Goal: Navigation & Orientation: Find specific page/section

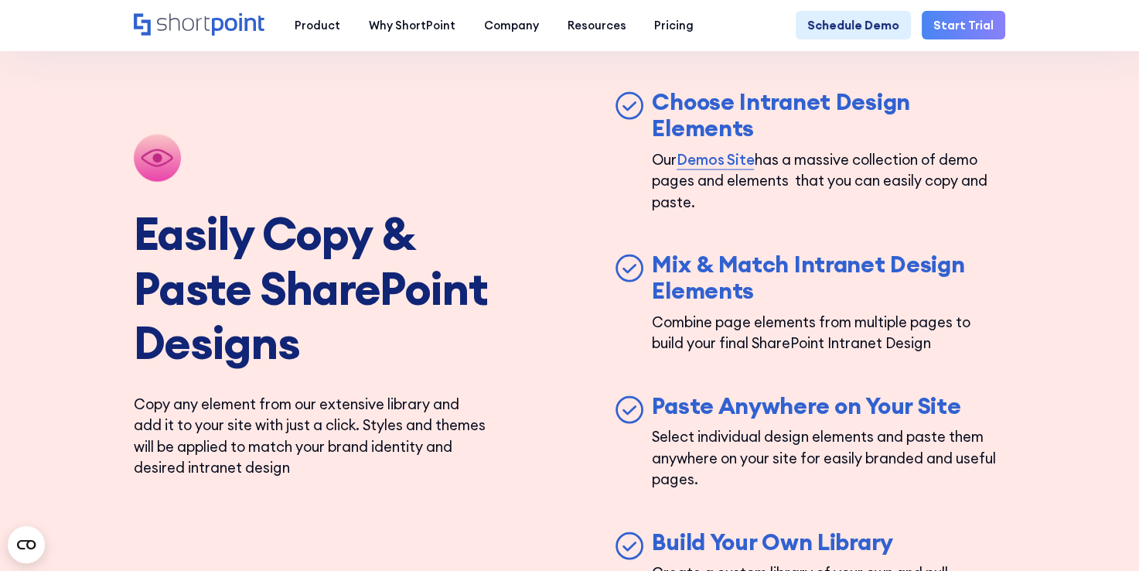
scroll to position [3171, 0]
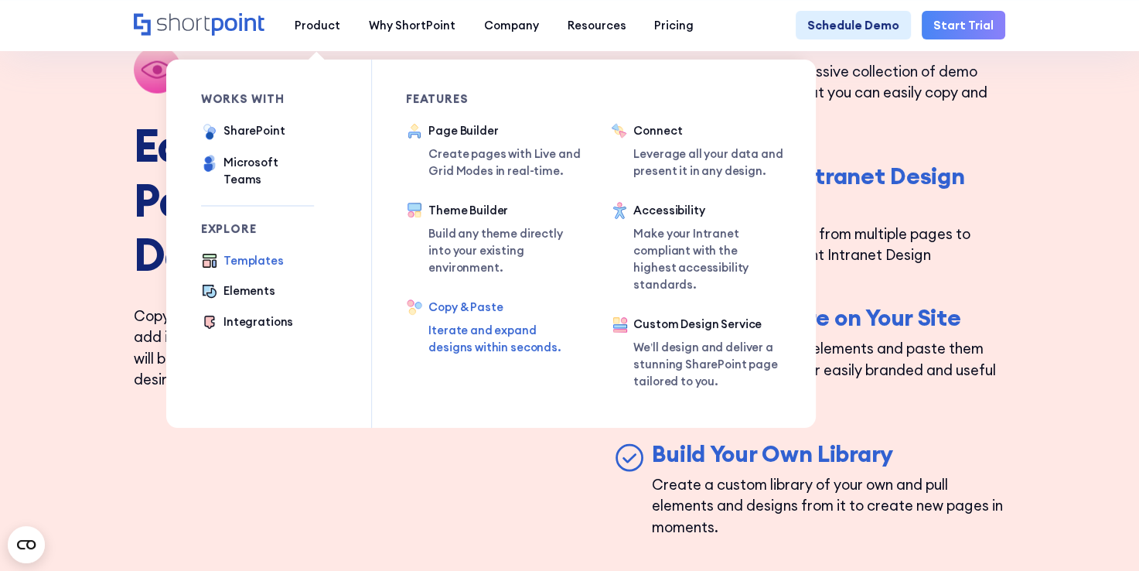
click at [226, 252] on div "Templates" at bounding box center [254, 260] width 60 height 17
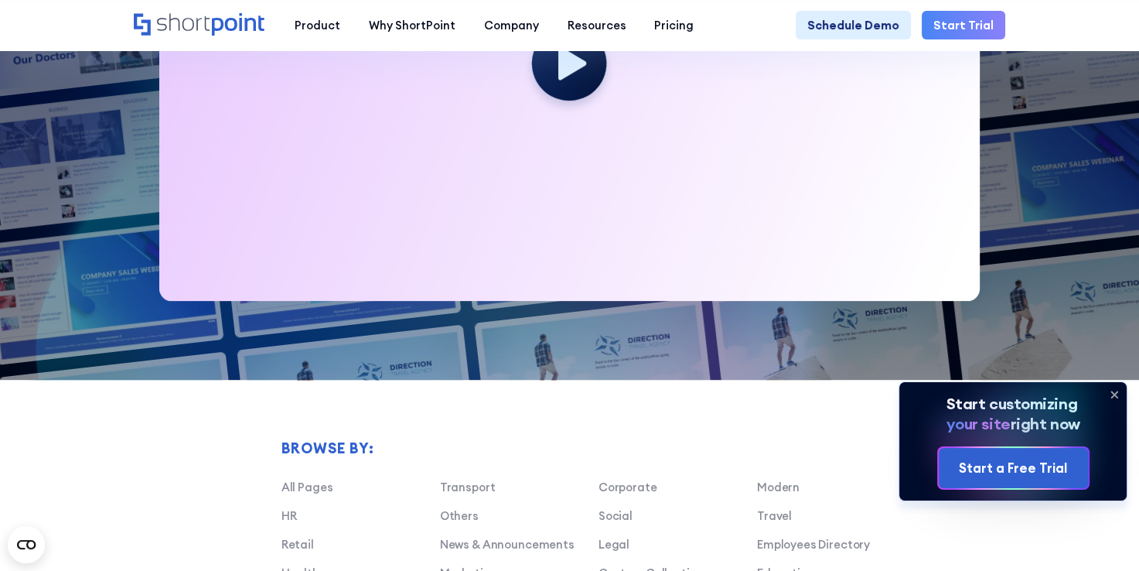
scroll to position [928, 0]
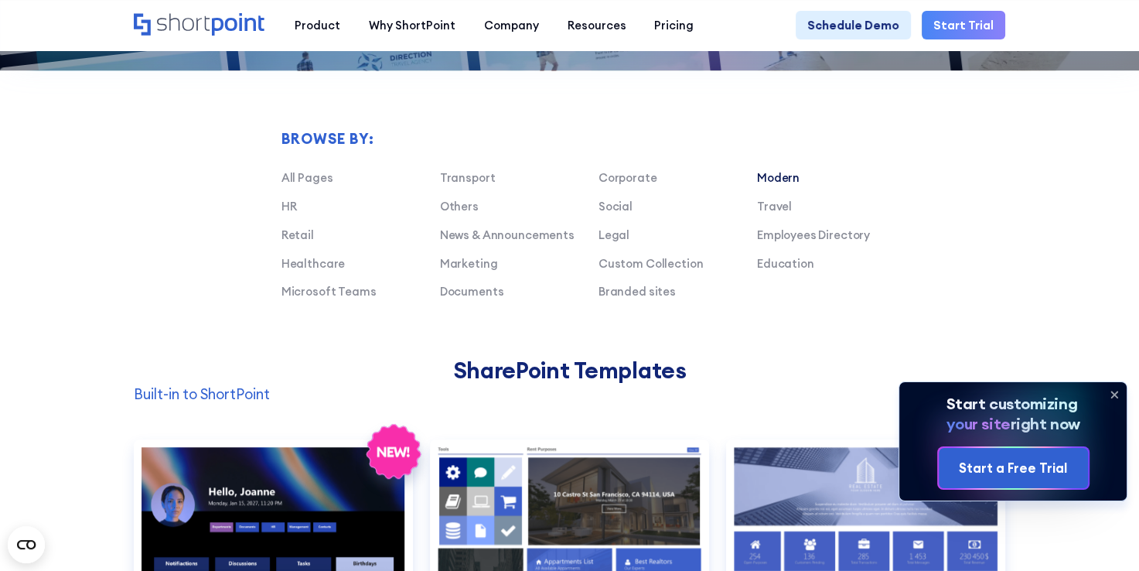
click at [782, 185] on link "Modern" at bounding box center [778, 177] width 43 height 15
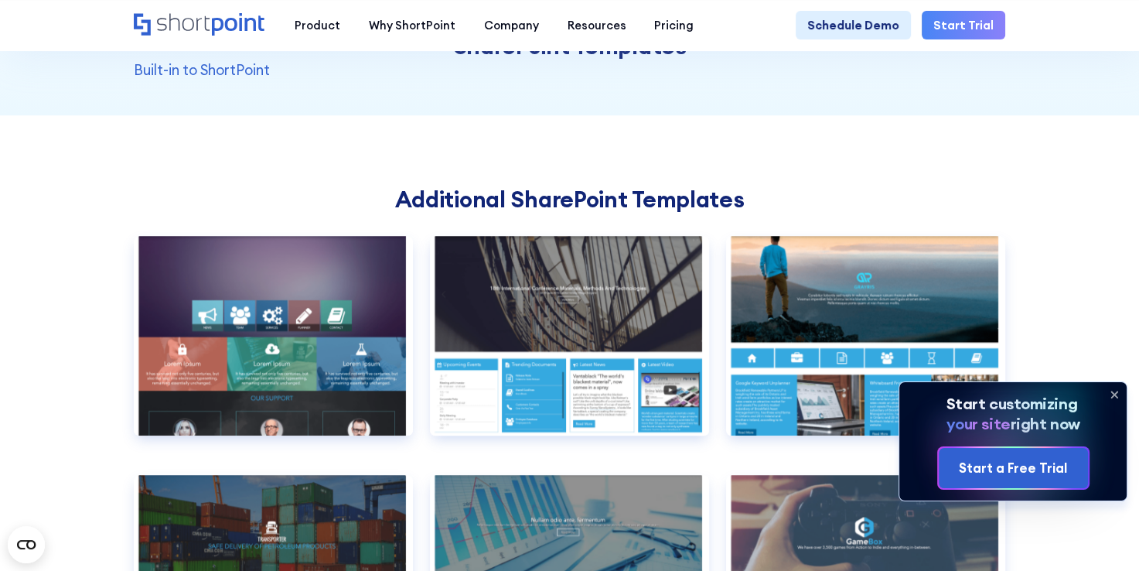
scroll to position [1083, 0]
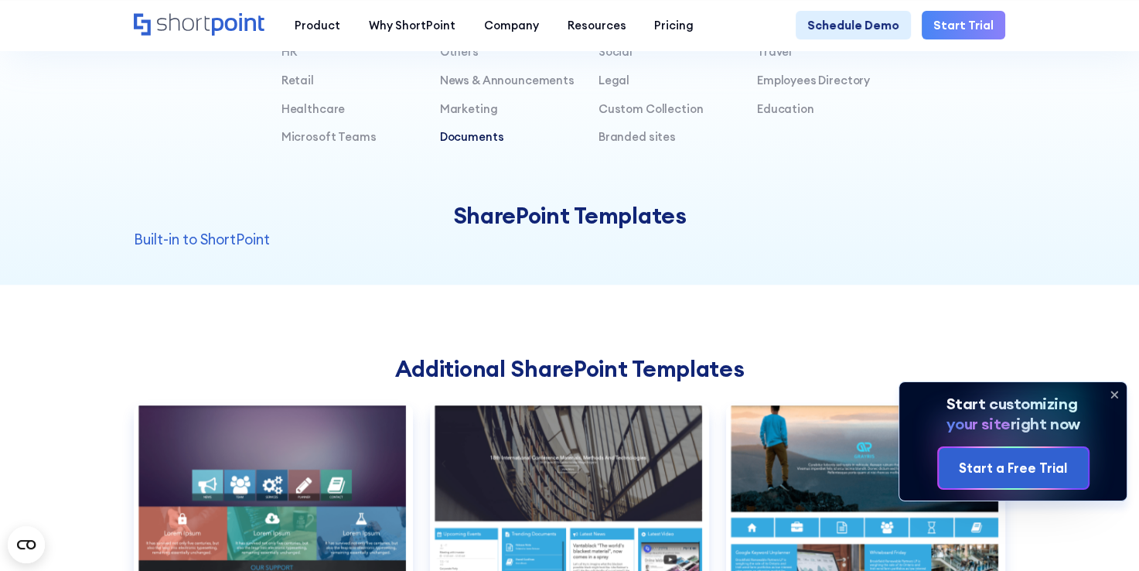
click at [489, 144] on link "Documents" at bounding box center [472, 136] width 64 height 15
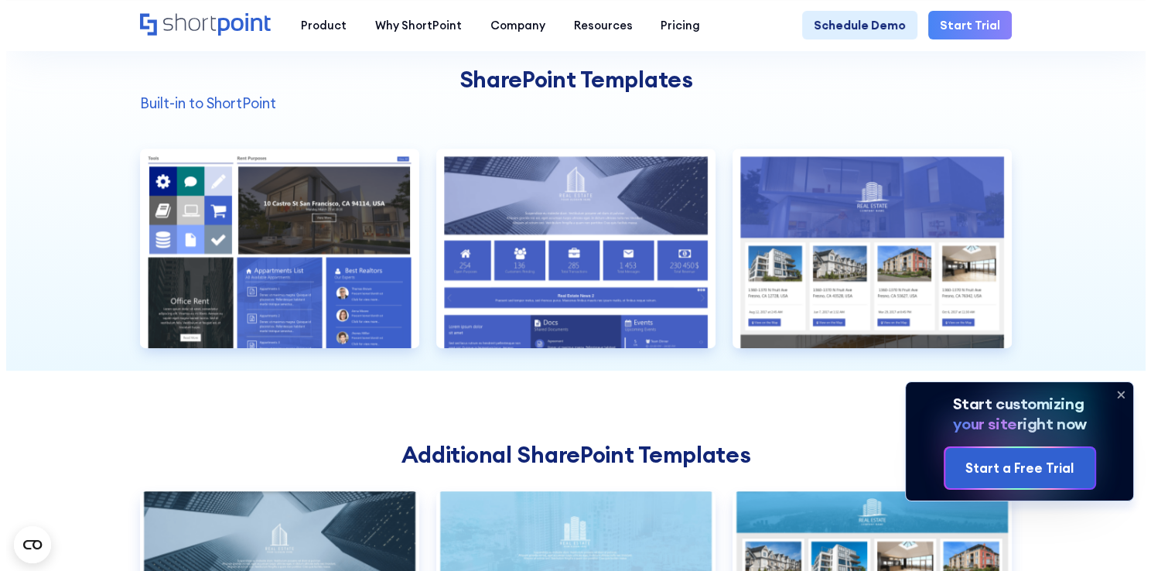
scroll to position [1237, 0]
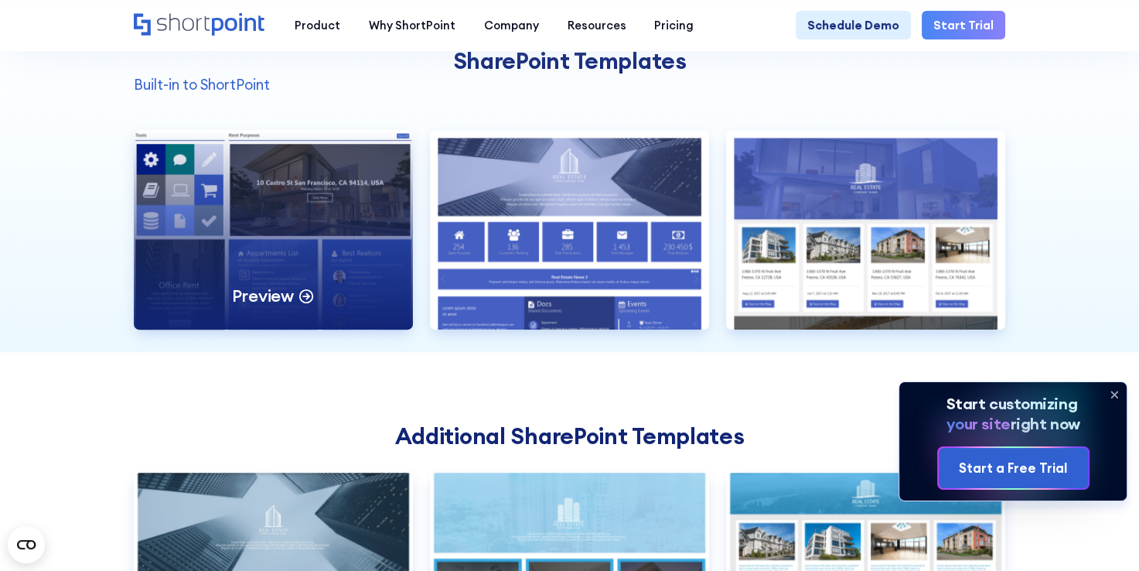
click at [379, 242] on div "Preview" at bounding box center [273, 230] width 279 height 200
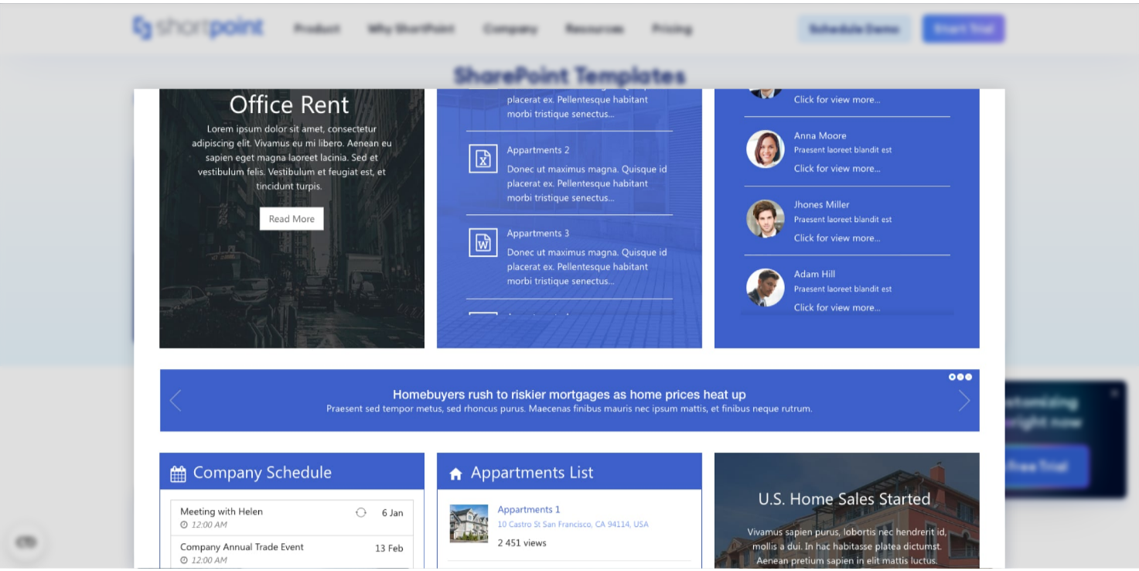
scroll to position [771, 0]
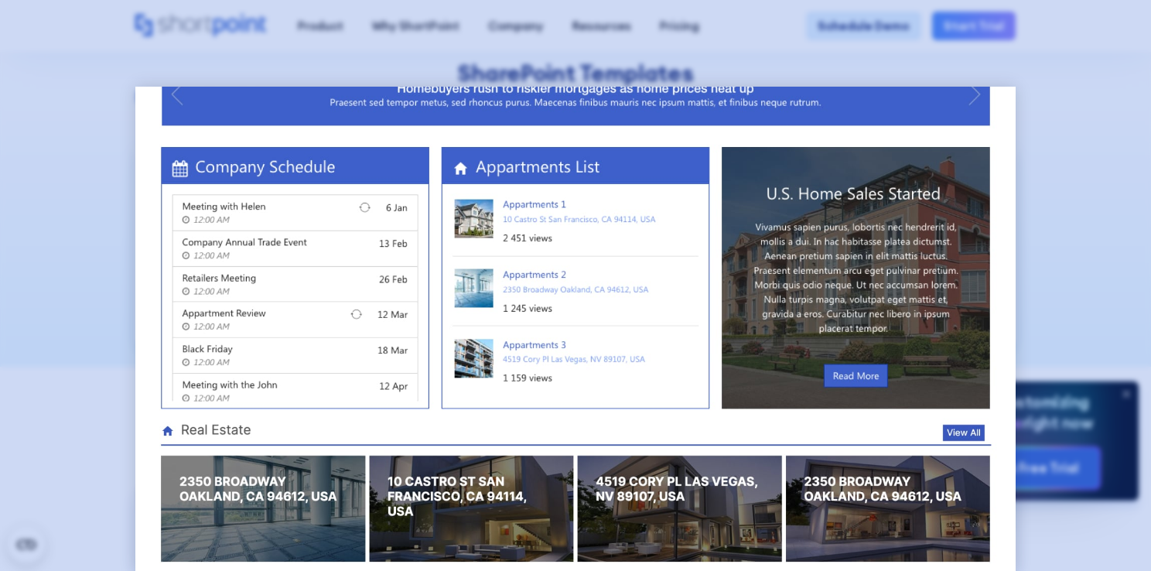
click at [1043, 201] on div at bounding box center [575, 285] width 1151 height 571
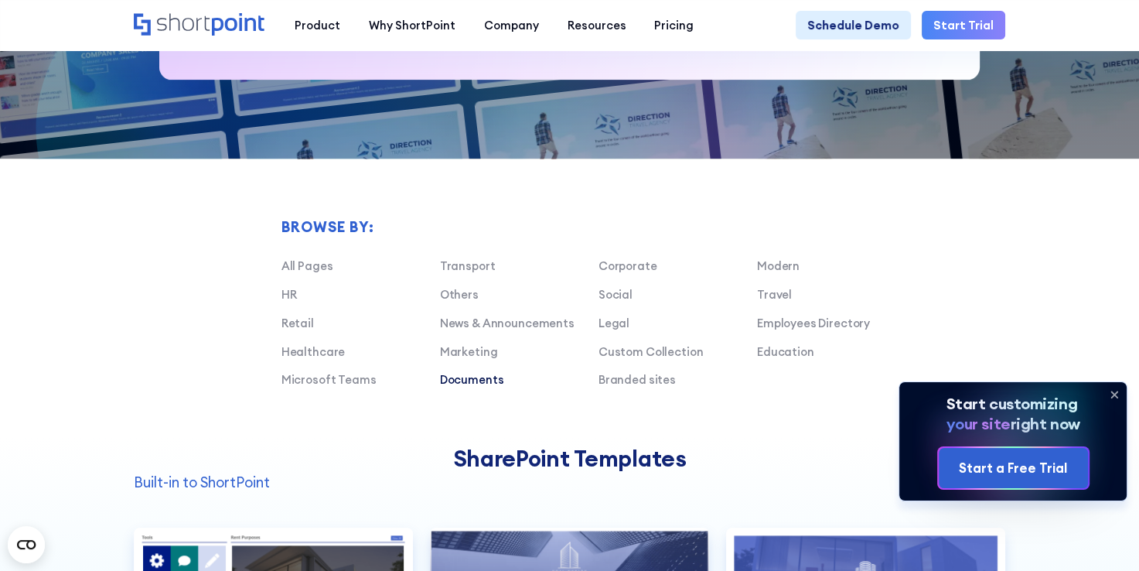
scroll to position [928, 0]
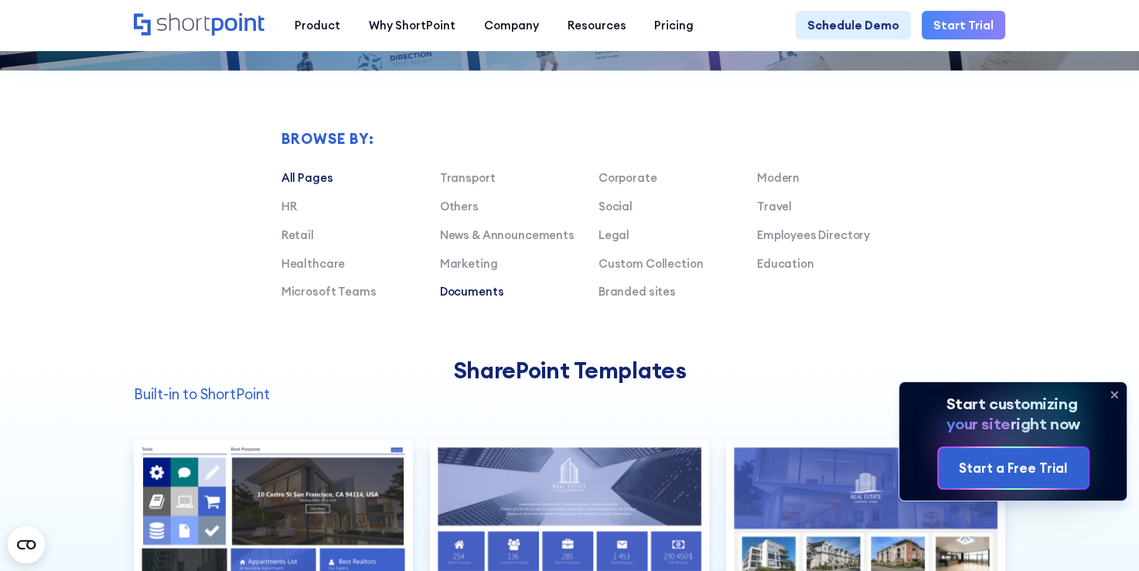
click at [297, 184] on link "All Pages" at bounding box center [308, 177] width 52 height 15
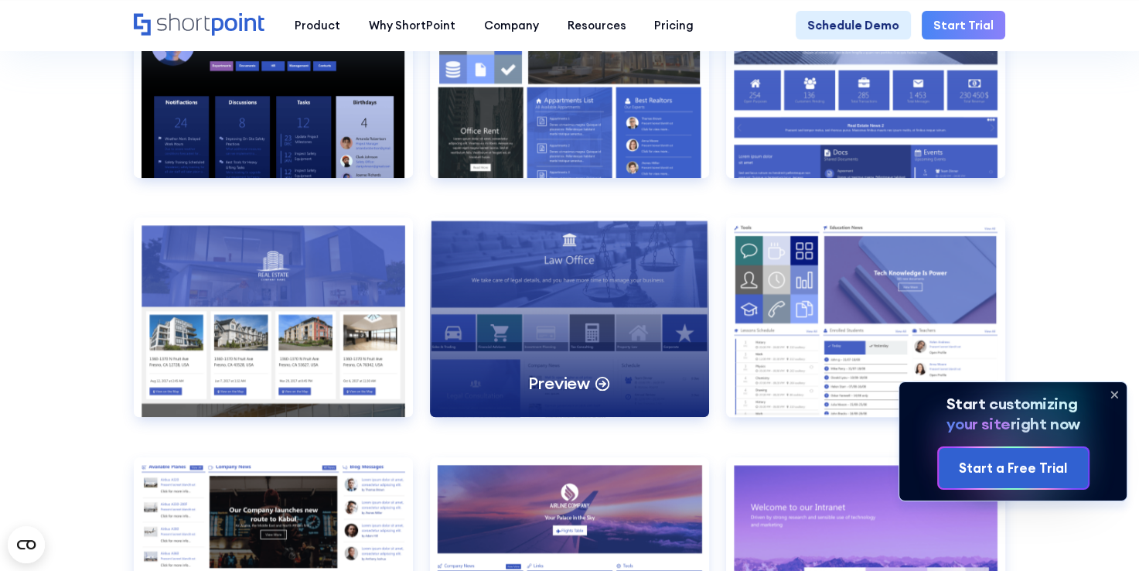
scroll to position [1469, 0]
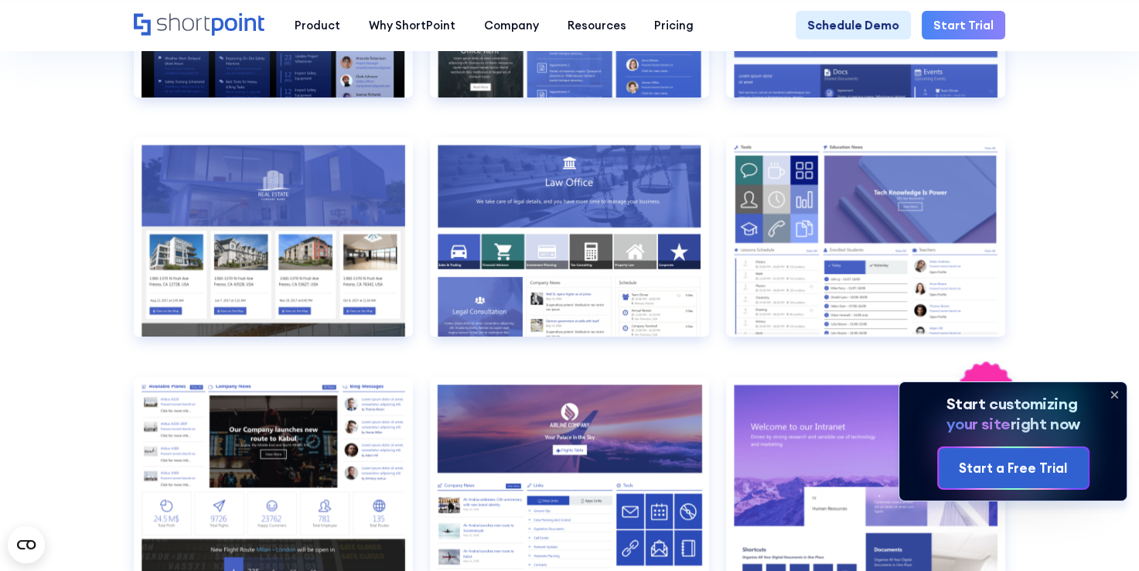
click at [1120, 407] on icon at bounding box center [1114, 394] width 25 height 25
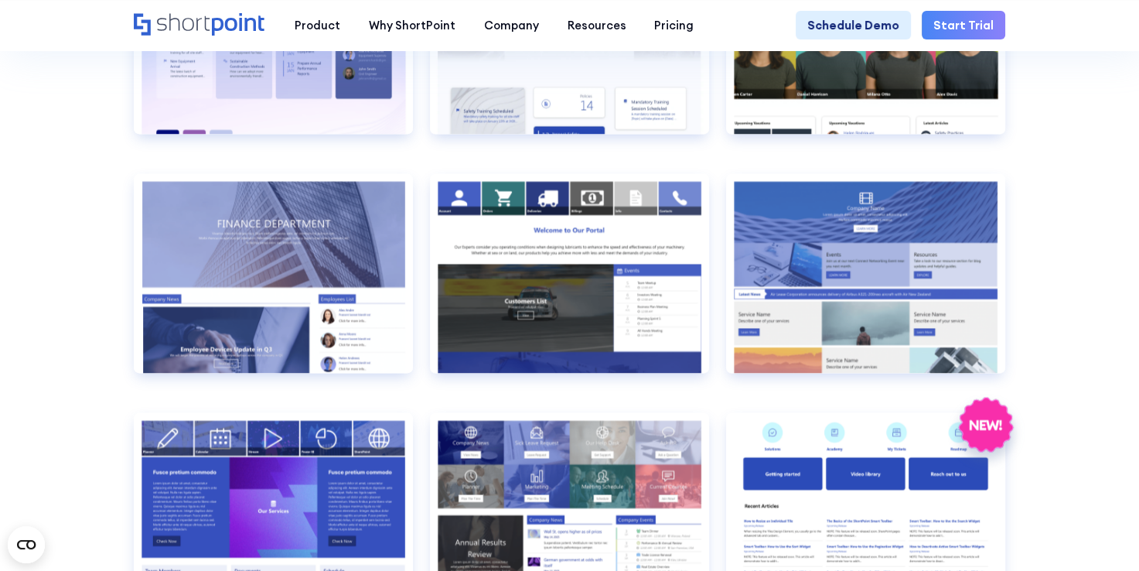
scroll to position [2939, 0]
